Goal: Task Accomplishment & Management: Complete application form

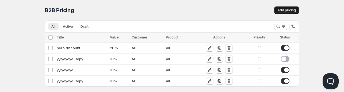
click at [277, 11] on button "Add pricing" at bounding box center [286, 9] width 25 height 7
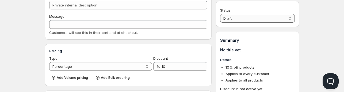
scroll to position [54, 0]
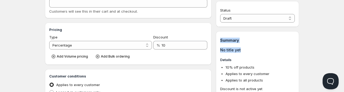
drag, startPoint x: 241, startPoint y: 49, endPoint x: 219, endPoint y: 38, distance: 24.5
click at [219, 38] on div "Summary No title yet Details 10 % off products Applies to every customer Applie…" at bounding box center [257, 63] width 83 height 64
copy div "Summary No title yet"
click at [227, 38] on h1 "Summary" at bounding box center [257, 39] width 75 height 5
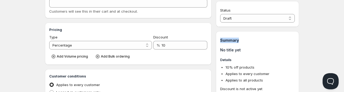
click at [227, 38] on h1 "Summary" at bounding box center [257, 39] width 75 height 5
copy h1 "Summary"
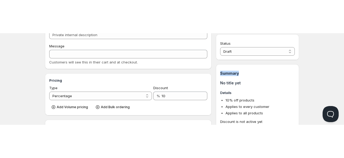
scroll to position [0, 0]
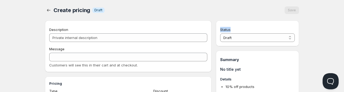
drag, startPoint x: 228, startPoint y: 31, endPoint x: 218, endPoint y: 30, distance: 9.7
click at [218, 30] on div "Status Draft Active Draft" at bounding box center [257, 33] width 83 height 26
copy span "Status"
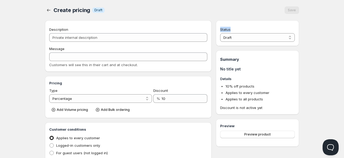
click at [252, 29] on div "Status" at bounding box center [257, 29] width 75 height 5
drag, startPoint x: 238, startPoint y: 29, endPoint x: 218, endPoint y: 30, distance: 19.8
click at [218, 30] on div "Status Draft Active Draft" at bounding box center [257, 33] width 83 height 26
copy span "Status"
click at [233, 37] on select "Draft Active" at bounding box center [257, 37] width 75 height 9
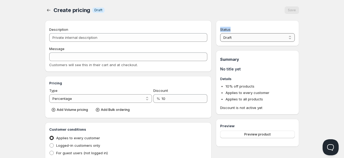
click at [227, 39] on select "Draft Active" at bounding box center [257, 37] width 75 height 9
click at [191, 3] on div "Create pricing. This page is ready Create pricing Info Draft Save" at bounding box center [172, 10] width 254 height 20
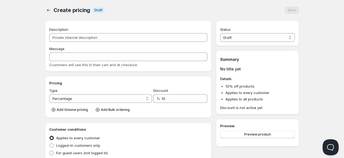
click at [228, 59] on h1 "Summary" at bounding box center [257, 59] width 75 height 5
copy h1 "Summary"
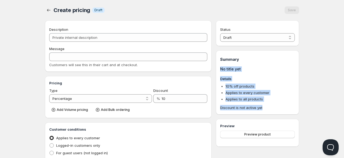
drag, startPoint x: 220, startPoint y: 67, endPoint x: 265, endPoint y: 107, distance: 60.7
click at [265, 91] on div "Summary No title yet Details 10 % off products Applies to every customer Applie…" at bounding box center [257, 82] width 83 height 64
copy div "No title yet Details 10 % off products Applies to every customer Applies to all…"
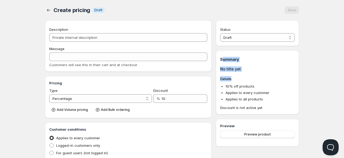
drag, startPoint x: 222, startPoint y: 59, endPoint x: 232, endPoint y: 80, distance: 22.6
click at [232, 80] on div "Summary No title yet Details 10 % off products Applies to every customer Applie…" at bounding box center [257, 84] width 75 height 54
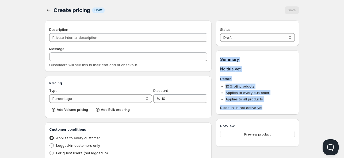
drag, startPoint x: 220, startPoint y: 58, endPoint x: 265, endPoint y: 109, distance: 68.1
click at [265, 91] on div "Summary No title yet Details 10 % off products Applies to every customer Applie…" at bounding box center [257, 82] width 83 height 64
copy div "Summary No title yet Details 10 % off products Applies to every customer Applie…"
click at [269, 87] on li "10 % off products" at bounding box center [260, 86] width 69 height 5
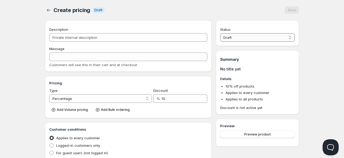
click at [253, 38] on select "Draft Active" at bounding box center [257, 37] width 75 height 9
click at [220, 33] on select "Draft Active" at bounding box center [257, 37] width 75 height 9
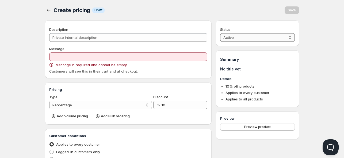
click at [241, 36] on select "Active Draft" at bounding box center [257, 37] width 75 height 9
select select "0"
click at [220, 33] on select "Active Draft" at bounding box center [257, 37] width 75 height 9
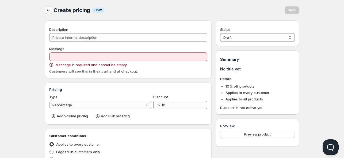
click at [50, 11] on icon "button" at bounding box center [48, 9] width 5 height 5
click at [47, 11] on icon "button" at bounding box center [48, 9] width 5 height 5
click at [99, 9] on span "Draft" at bounding box center [99, 10] width 8 height 4
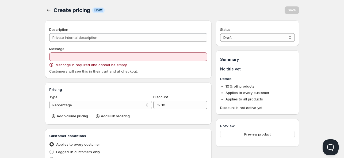
click at [99, 9] on span "Draft" at bounding box center [99, 10] width 8 height 4
click at [123, 1] on span "Online" at bounding box center [172, 3] width 341 height 7
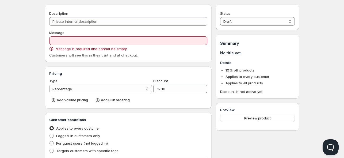
scroll to position [16, 0]
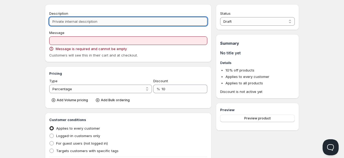
click at [97, 24] on input "Description" at bounding box center [128, 21] width 158 height 9
type input "w"
type input "W"
type input "wd"
type input "WD"
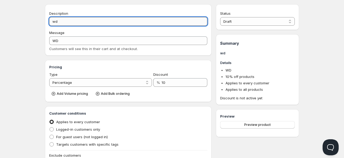
type input "wdq"
type input "WDQ"
type input "wdqw"
type input "WDQW"
type input "wdqwd"
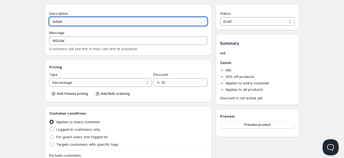
type input "WDQWD"
type input "wdqwde"
type input "WDQWDE"
type input "wdqwded"
type input "WDQWDED"
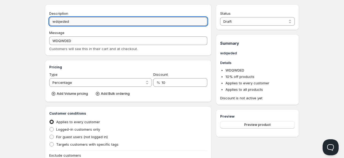
type input "wdqwdede"
type input "WDQWDEDE"
type input "wdqwdedew"
type input "WDQWDEDEW"
type input "wdqwdedewf"
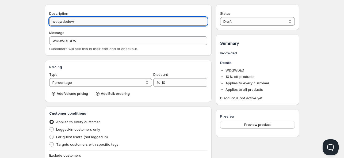
type input "WDQWDEDEWF"
type input "wdqwdedewfew"
type input "WDQWDEDEWFEW"
type input "wdqwdedewfewf"
type input "WDQWDEDEWFEWF"
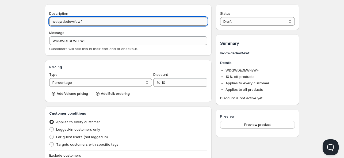
type input "wdqwdedewfew"
type input "WDQWDEDEWFEW"
type input "wdqwdedewfe"
type input "WDQWDEDEWFE"
type input "wdqwdedewf"
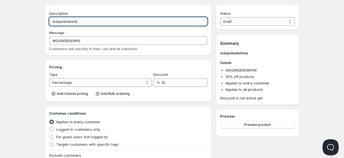
type input "WDQWDEDEWF"
type input "wdqwdedew"
type input "WDQWDEDEW"
type input "wdqwdede"
type input "WDQWDEDE"
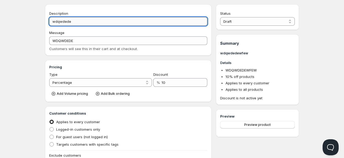
type input "wdqwded"
type input "WDQWDED"
type input "wdqwde"
type input "WDQWDE"
type input "wdqwd"
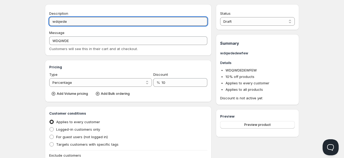
type input "WDQWD"
type input "wdqw"
type input "WDQW"
type input "wdq"
type input "WDQ"
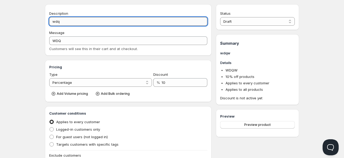
type input "wd"
type input "WD"
type input "w"
type input "W"
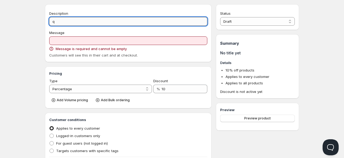
type input "qw"
type input "QW"
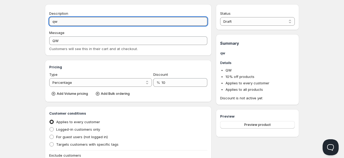
type input "qwd"
type input "QWD"
type input "qwdq"
type input "QWDQ"
type input "qwdqd"
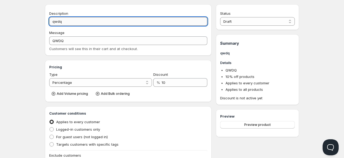
type input "QWDQD"
type input "qwdqdq"
type input "QWDQDQ"
type input "qwdqdqf"
type input "QWDQDQF"
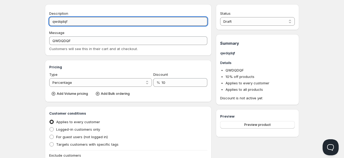
type input "qwdqdqfq"
type input "QWDQDQFQ"
type input "qwdqdqfqe"
type input "QWDQDQFQE"
type input "qwdqdqfqef"
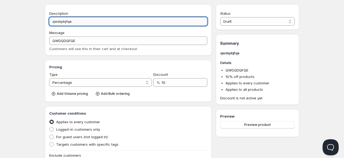
type input "QWDQDQFQEF"
type input "qwdqdqfqefe"
type input "QWDQDQFQEFE"
type input "qwdqdqfqefef"
type input "QWDQDQFQEFEF"
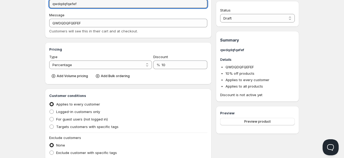
scroll to position [43, 0]
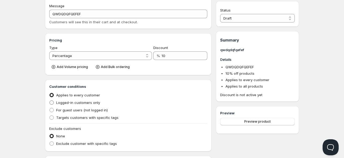
type input "qwdqdqfqefef"
click at [75, 91] on span "Logged-in customers only" at bounding box center [78, 102] width 44 height 4
click at [50, 91] on input "Logged-in customers only" at bounding box center [50, 100] width 0 height 0
radio input "true"
click at [74, 91] on span "For guest users (not logged in)" at bounding box center [82, 110] width 52 height 4
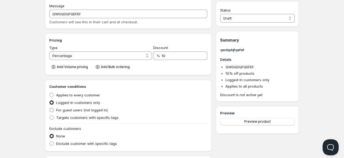
click at [50, 91] on input "For guest users (not logged in)" at bounding box center [50, 108] width 0 height 0
radio input "true"
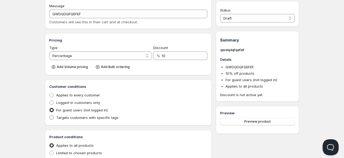
click at [72, 91] on span "Targets customers with specific tags" at bounding box center [87, 117] width 62 height 4
click at [50, 91] on input "Targets customers with specific tags" at bounding box center [50, 115] width 0 height 0
radio input "true"
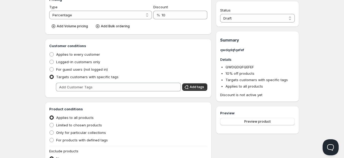
scroll to position [96, 0]
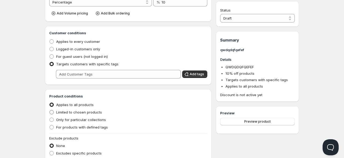
click at [82, 91] on span "Limited to chosen products" at bounding box center [79, 112] width 46 height 4
click at [50, 91] on input "Limited to chosen products" at bounding box center [50, 110] width 0 height 0
radio input "true"
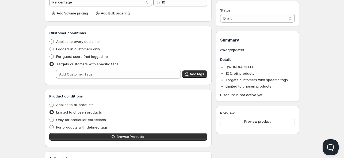
click at [78, 91] on span "For products with defined tags" at bounding box center [82, 127] width 52 height 4
click at [50, 91] on input "For products with defined tags" at bounding box center [50, 125] width 0 height 0
radio input "true"
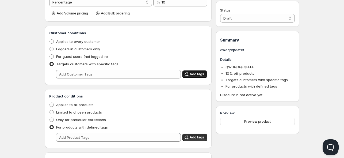
click at [193, 75] on span "Add tags" at bounding box center [197, 74] width 14 height 4
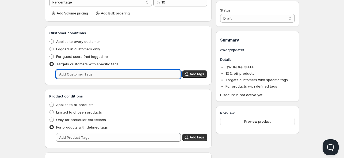
click at [144, 77] on input "text" at bounding box center [118, 74] width 125 height 9
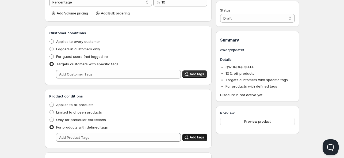
click at [191, 91] on span "Add tags" at bounding box center [197, 137] width 14 height 4
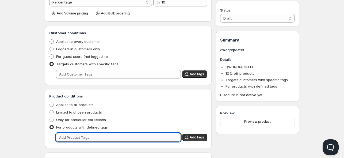
click at [137, 91] on input "text" at bounding box center [118, 137] width 125 height 9
click at [81, 91] on span "Only for particular collections" at bounding box center [81, 120] width 50 height 4
click at [50, 91] on input "Only for particular collections" at bounding box center [50, 118] width 0 height 0
radio input "true"
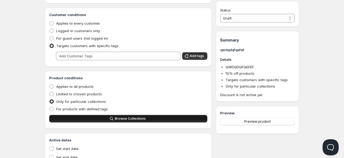
scroll to position [135, 0]
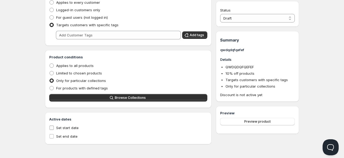
click at [70, 91] on span "Set start date" at bounding box center [67, 128] width 22 height 4
click at [54, 91] on input "Set start date" at bounding box center [52, 128] width 4 height 4
checkbox input "true"
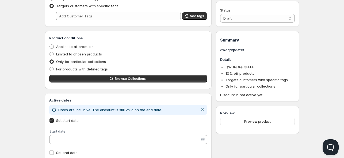
scroll to position [162, 0]
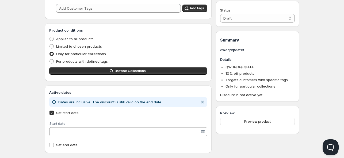
click at [70, 91] on input "Start date" at bounding box center [126, 131] width 150 height 9
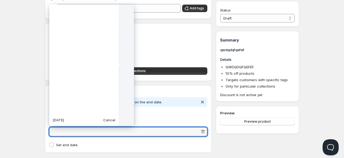
scroll to position [133887, 0]
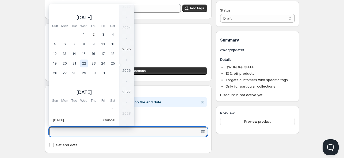
click at [84, 66] on td "22" at bounding box center [84, 64] width 10 height 10
type vaadin-date-picker "[DATE]"
type input "[DATE]"
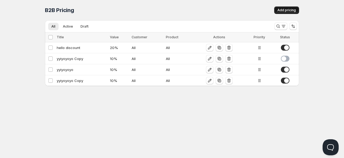
click at [293, 10] on span "Add pricing" at bounding box center [287, 10] width 18 height 4
